Goal: Transaction & Acquisition: Purchase product/service

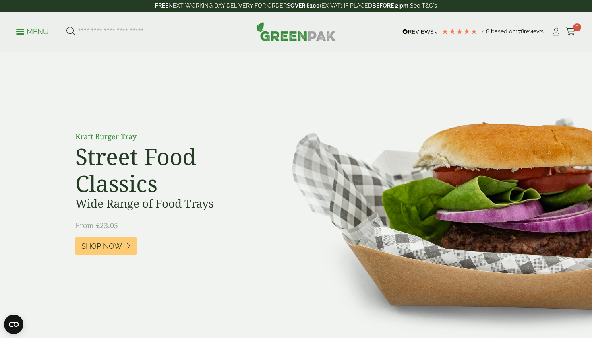
click at [101, 30] on input "search" at bounding box center [145, 31] width 135 height 17
type input "****"
click at [70, 31] on button at bounding box center [70, 32] width 9 height 10
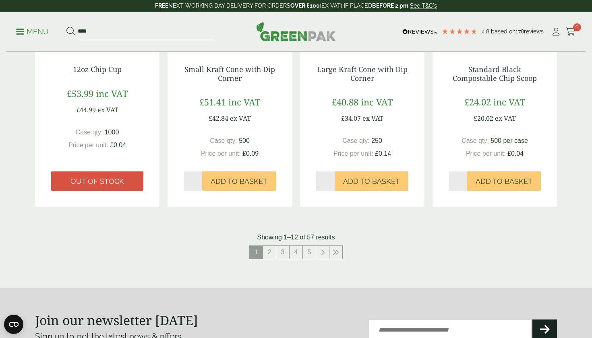
scroll to position [774, 0]
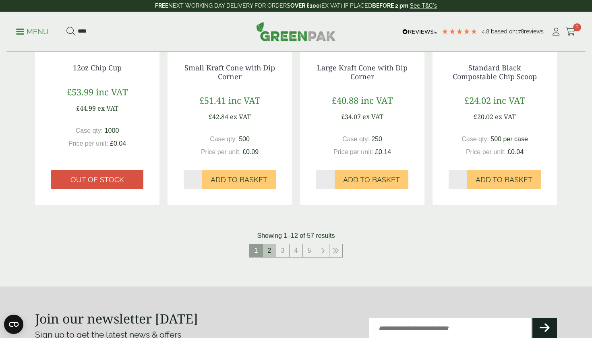
click at [272, 245] on link "2" at bounding box center [269, 250] width 13 height 13
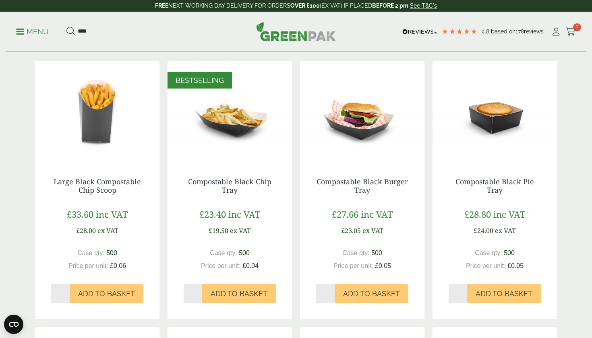
scroll to position [129, 0]
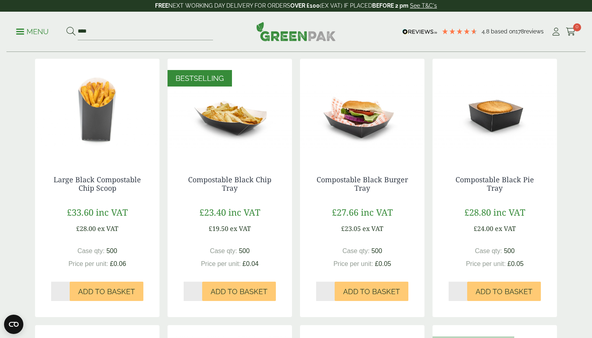
click at [224, 131] on img at bounding box center [230, 109] width 124 height 101
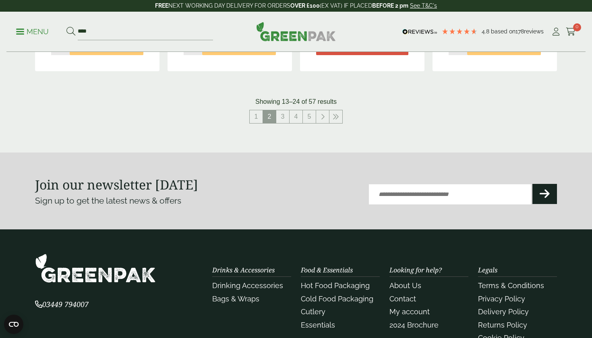
scroll to position [840, 0]
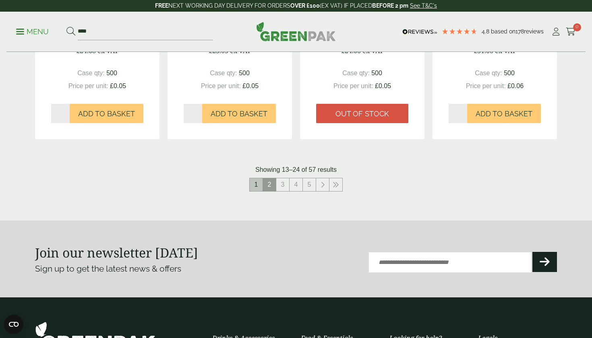
click at [255, 184] on link "1" at bounding box center [256, 184] width 13 height 13
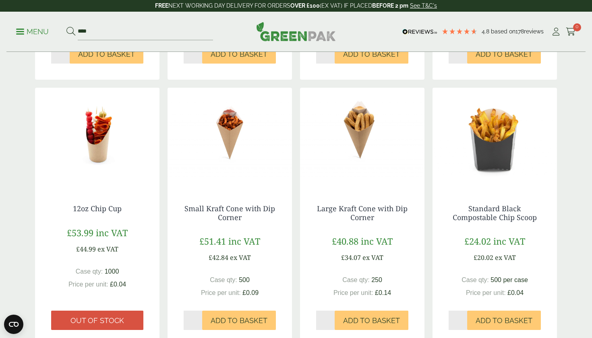
scroll to position [638, 0]
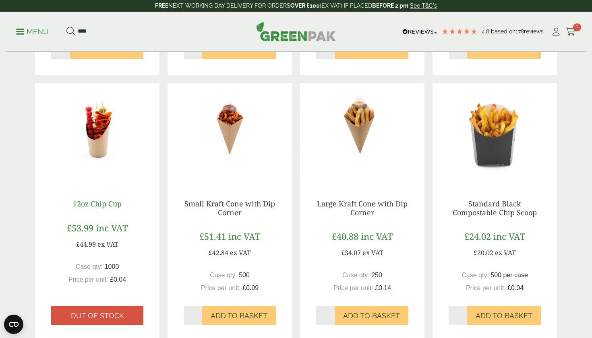
click at [114, 199] on link "12oz Chip Cup" at bounding box center [97, 204] width 49 height 10
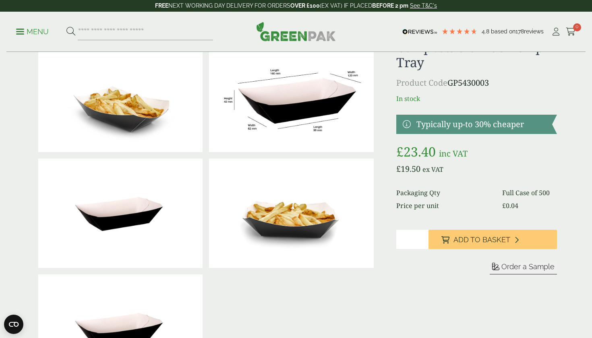
scroll to position [45, 0]
